Goal: Information Seeking & Learning: Learn about a topic

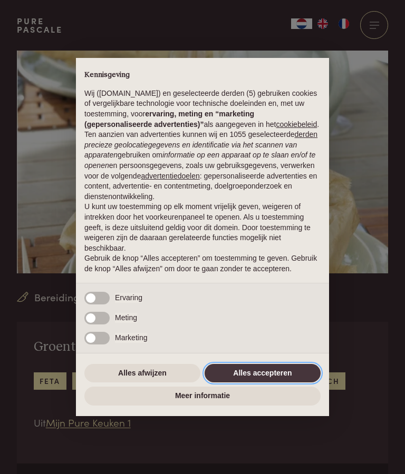
click at [265, 372] on button "Alles accepteren" at bounding box center [262, 373] width 116 height 19
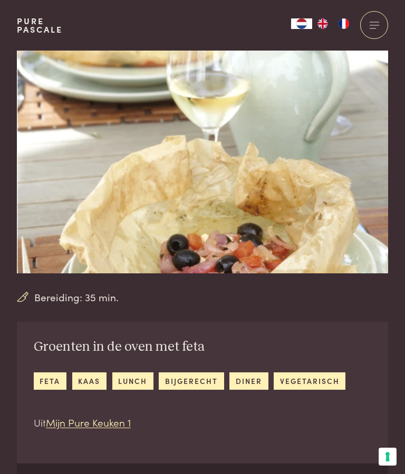
click at [253, 386] on link "diner" at bounding box center [248, 381] width 38 height 17
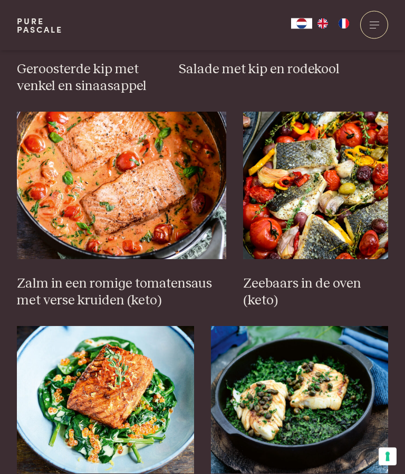
scroll to position [809, 0]
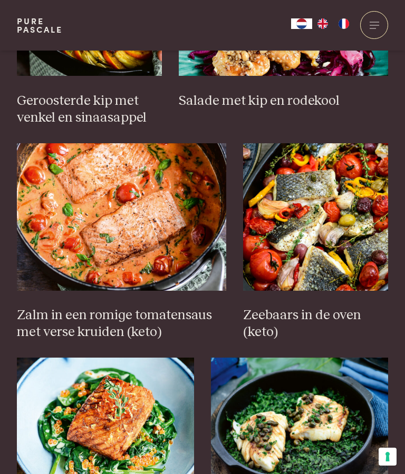
click at [122, 213] on img at bounding box center [122, 217] width 210 height 148
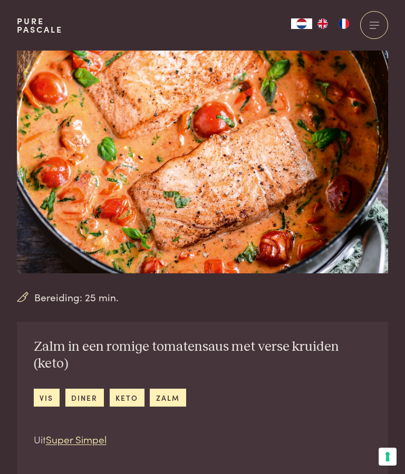
click at [173, 389] on link "zalm" at bounding box center [168, 397] width 36 height 17
